Goal: Use online tool/utility: Utilize a website feature to perform a specific function

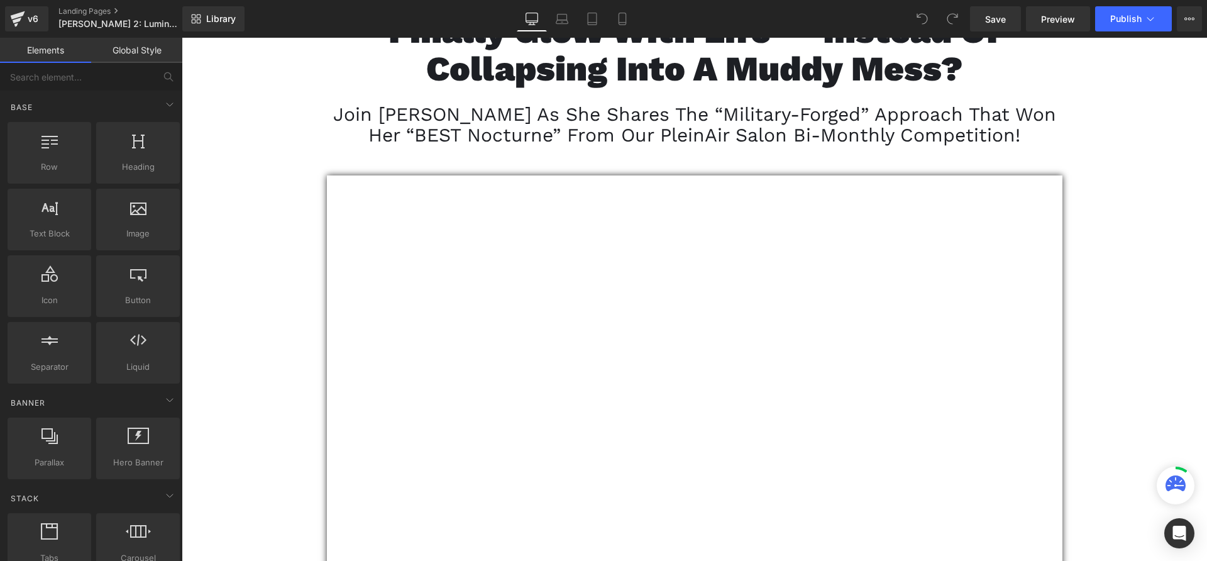
scroll to position [481, 0]
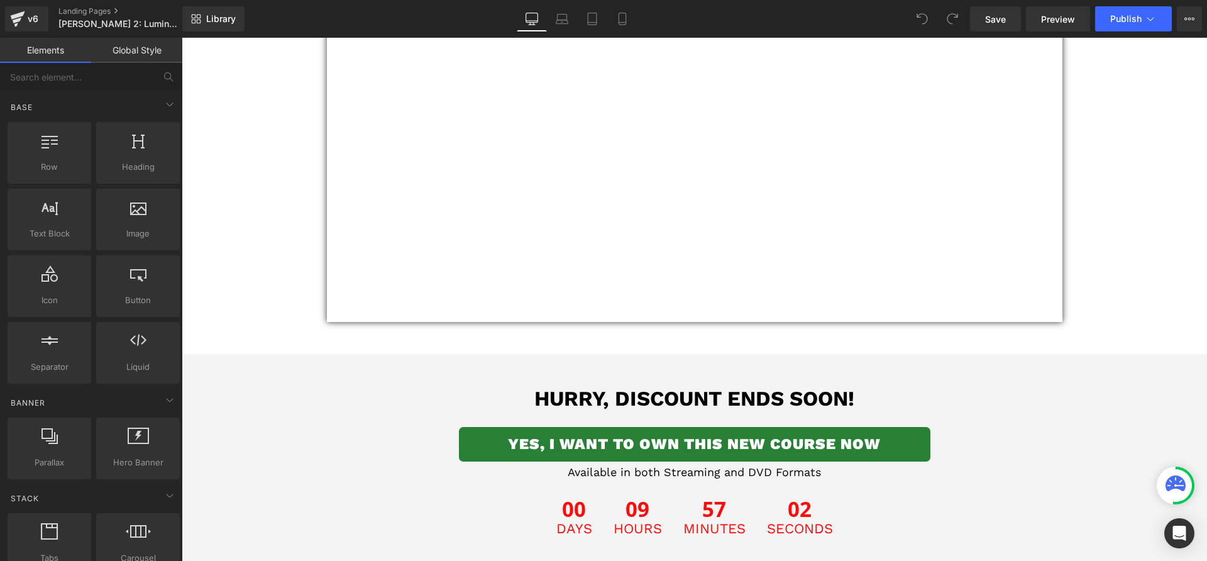
click at [659, 507] on span "Countdown Timer" at bounding box center [694, 499] width 70 height 15
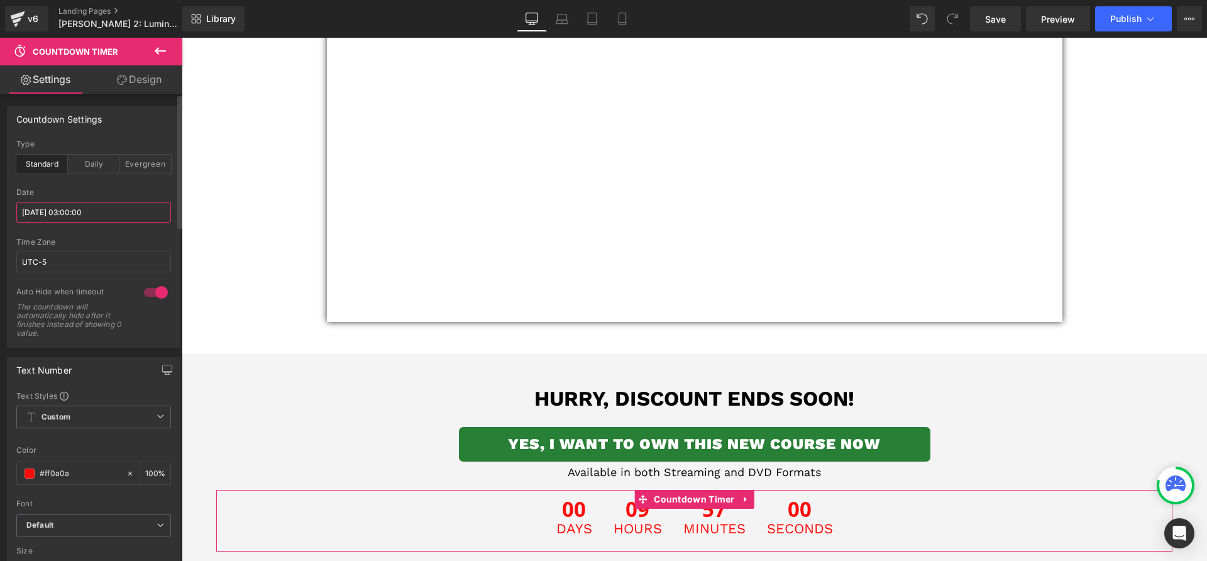
click at [80, 210] on input "[DATE] 03:00:00" at bounding box center [93, 212] width 155 height 21
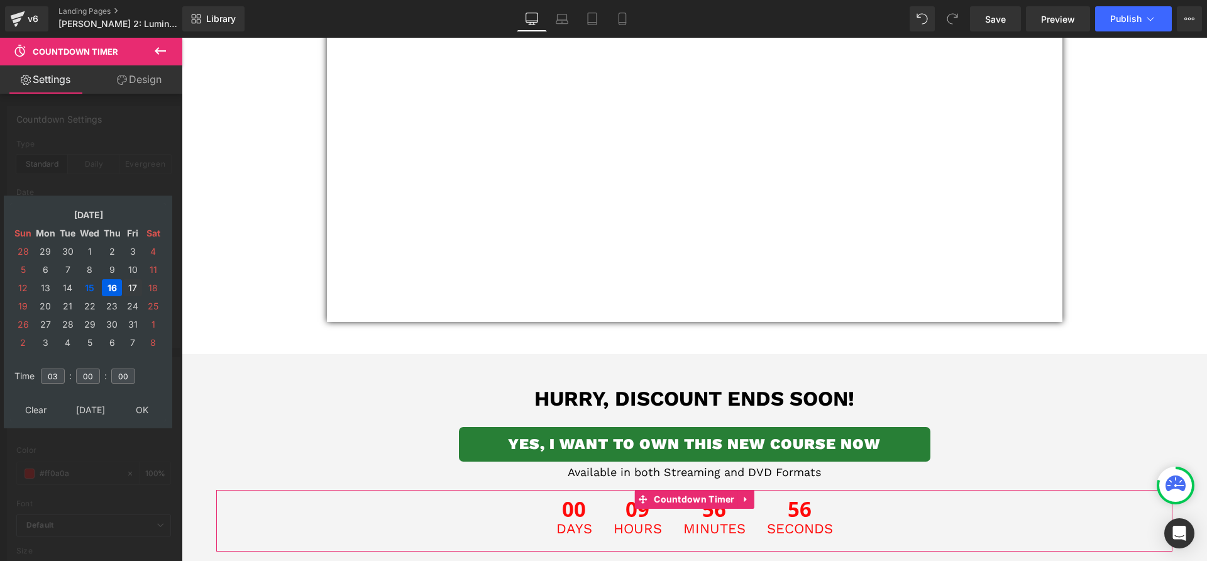
click at [134, 285] on td "17" at bounding box center [132, 287] width 19 height 17
click at [47, 373] on input "03" at bounding box center [53, 375] width 24 height 15
type input "10"
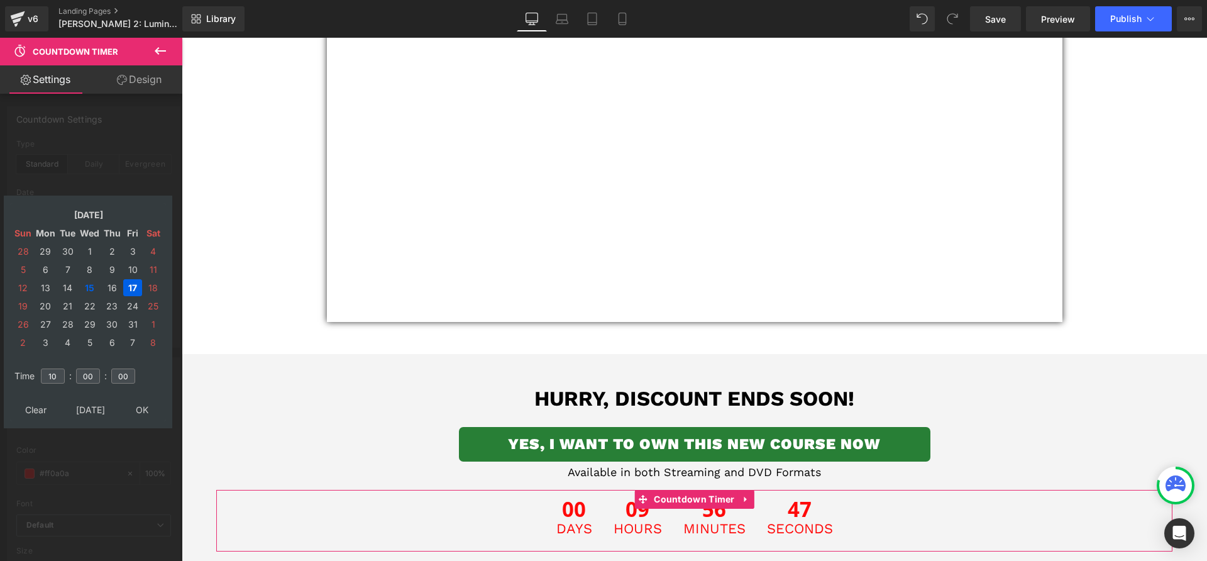
click at [151, 418] on table "Clear [DATE] OK" at bounding box center [88, 409] width 156 height 23
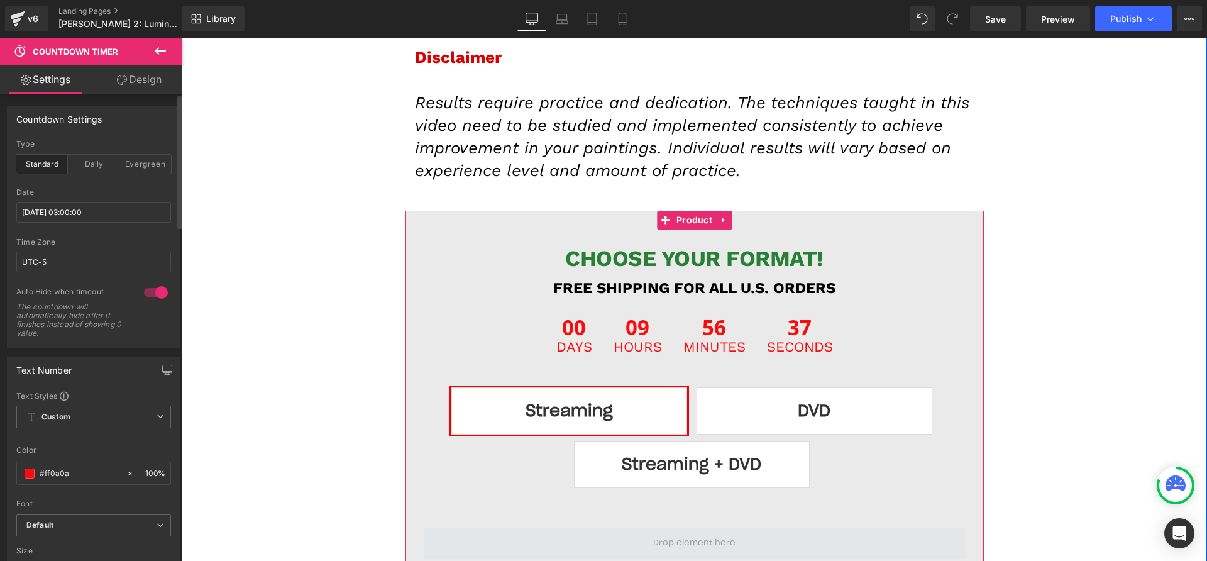
scroll to position [13454, 0]
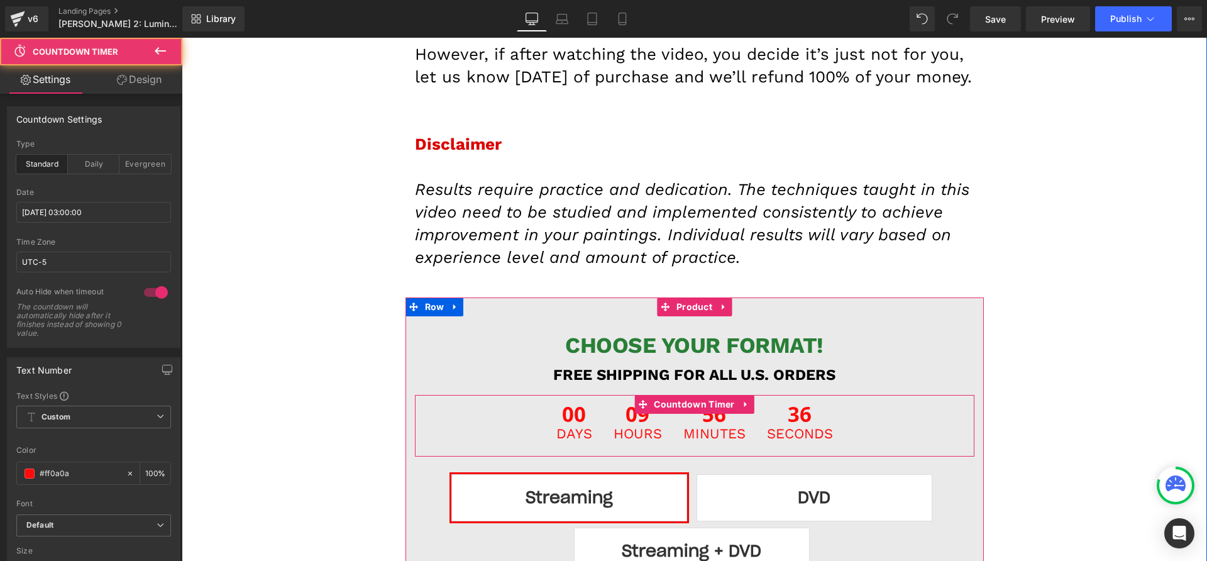
click at [655, 404] on span "09" at bounding box center [637, 415] width 48 height 23
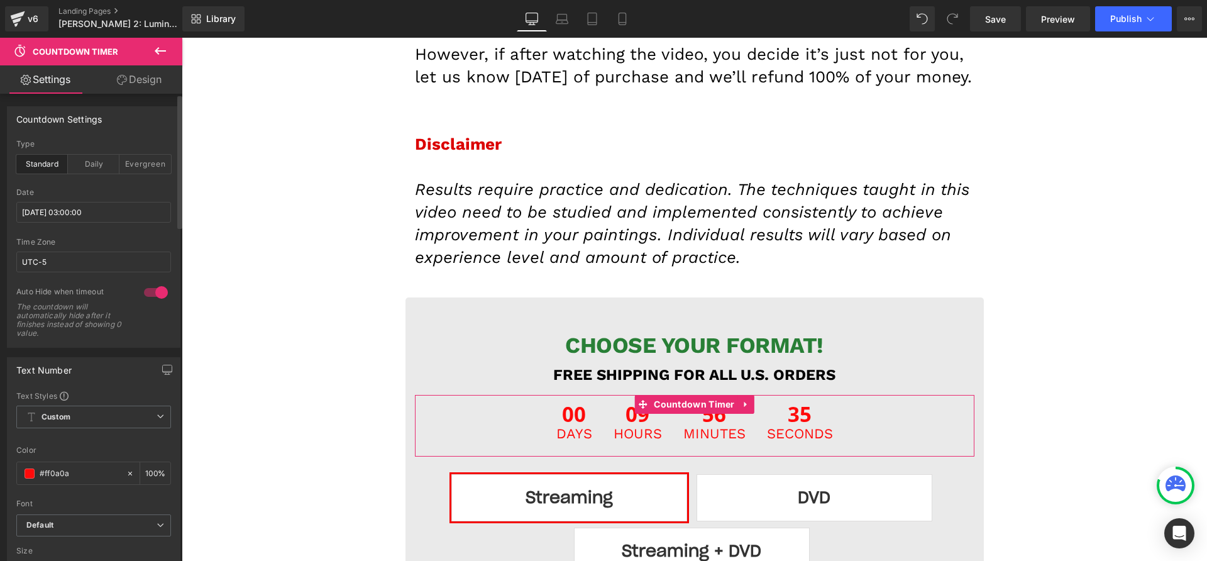
click at [62, 196] on div "Date" at bounding box center [93, 192] width 155 height 9
click at [64, 200] on div "Date [DATE] 03:00:00" at bounding box center [93, 213] width 155 height 50
click at [66, 204] on input "[DATE] 03:00:00" at bounding box center [93, 212] width 155 height 21
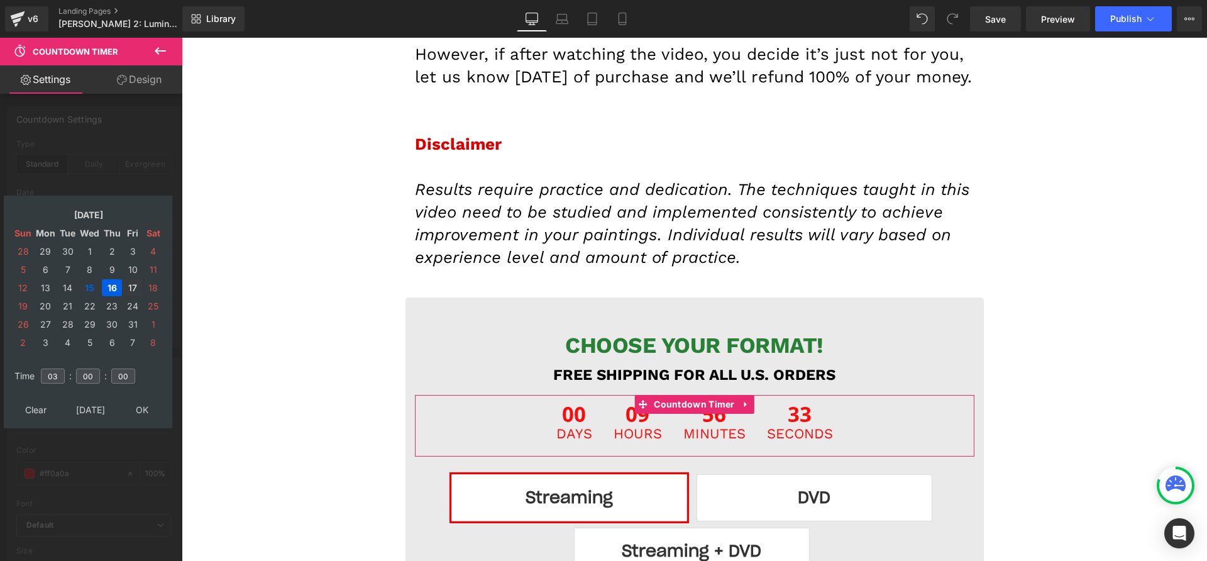
click at [131, 283] on td "17" at bounding box center [132, 287] width 19 height 17
click at [58, 377] on input "03" at bounding box center [53, 375] width 24 height 15
type input "10"
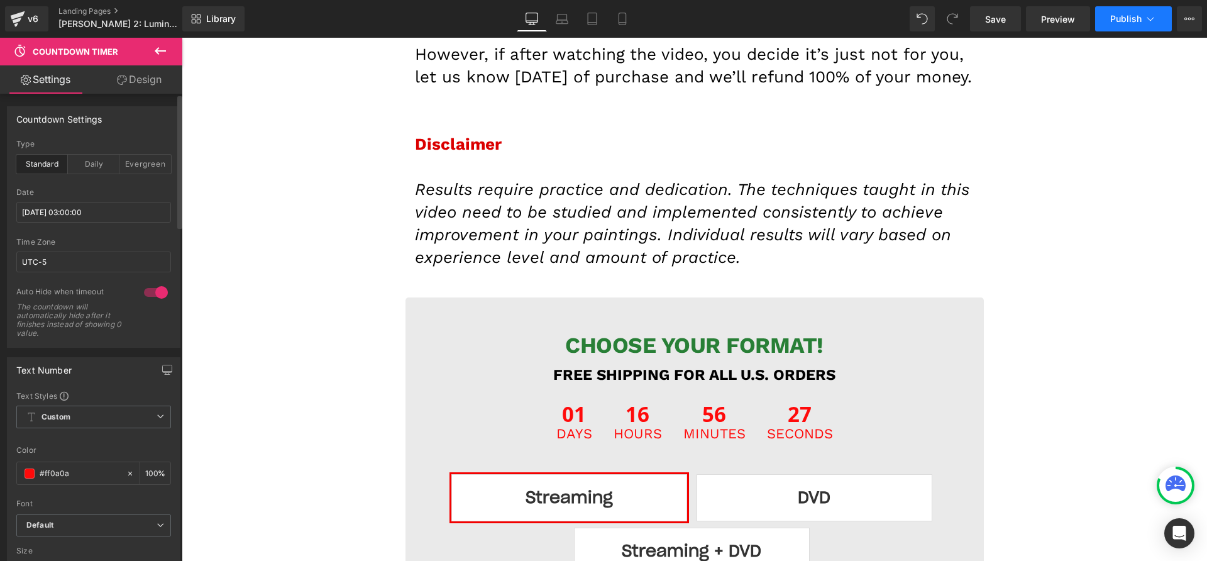
click at [1135, 14] on span "Publish" at bounding box center [1125, 19] width 31 height 10
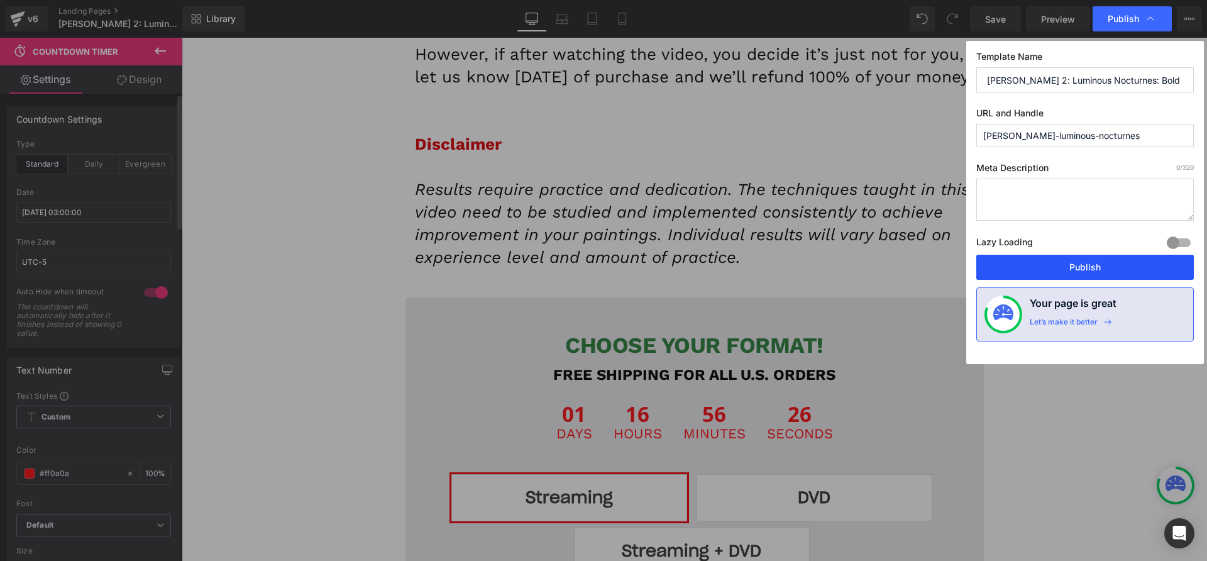
click at [1094, 272] on button "Publish" at bounding box center [1084, 267] width 217 height 25
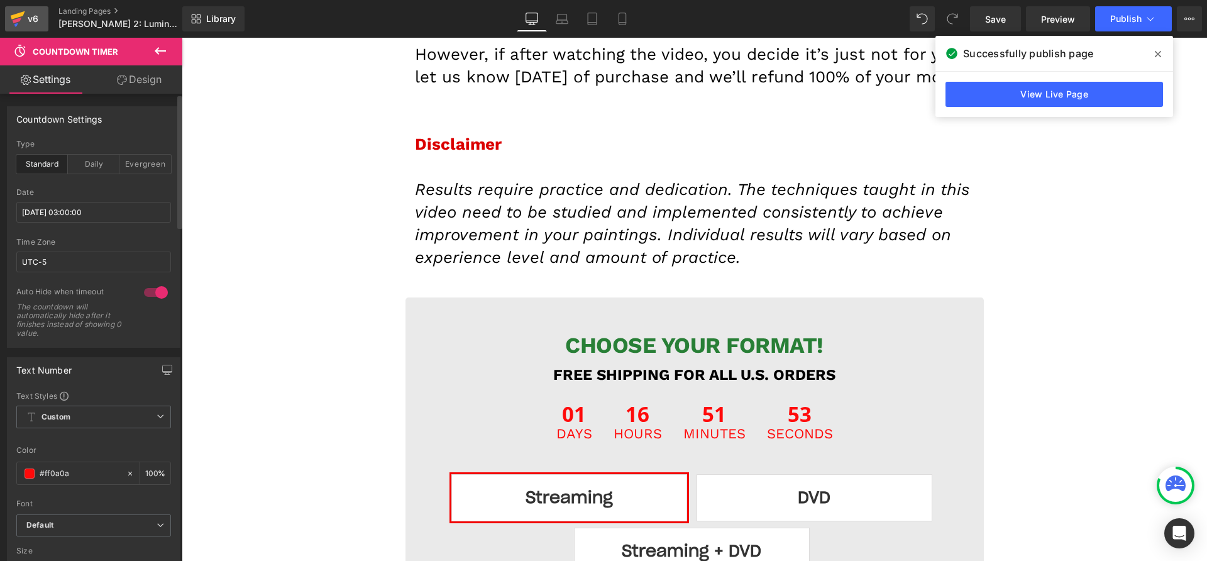
click at [19, 20] on icon at bounding box center [17, 21] width 9 height 6
